Goal: Find specific page/section: Find specific page/section

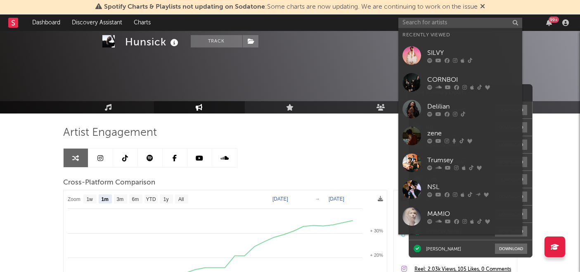
select select "1m"
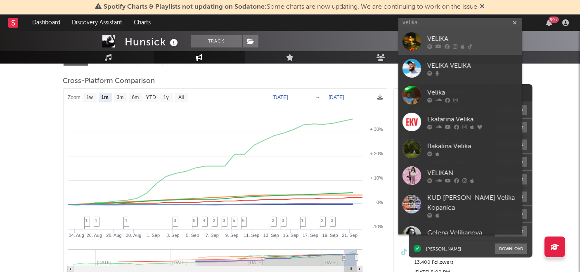
type input "velika"
click at [456, 38] on div "VELIKA" at bounding box center [472, 39] width 91 height 10
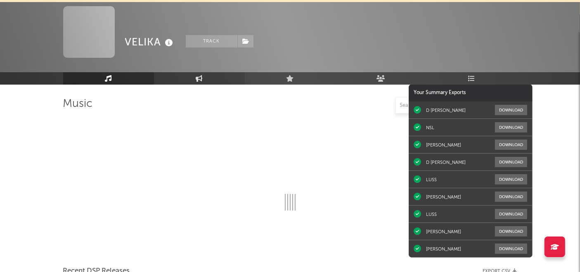
scroll to position [102, 0]
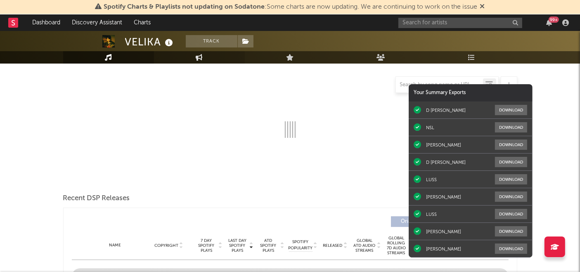
click at [194, 57] on link "Engagement" at bounding box center [199, 57] width 91 height 12
select select "1w"
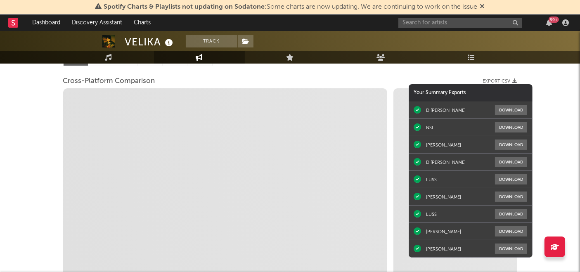
select select "1m"
